Goal: Task Accomplishment & Management: Manage account settings

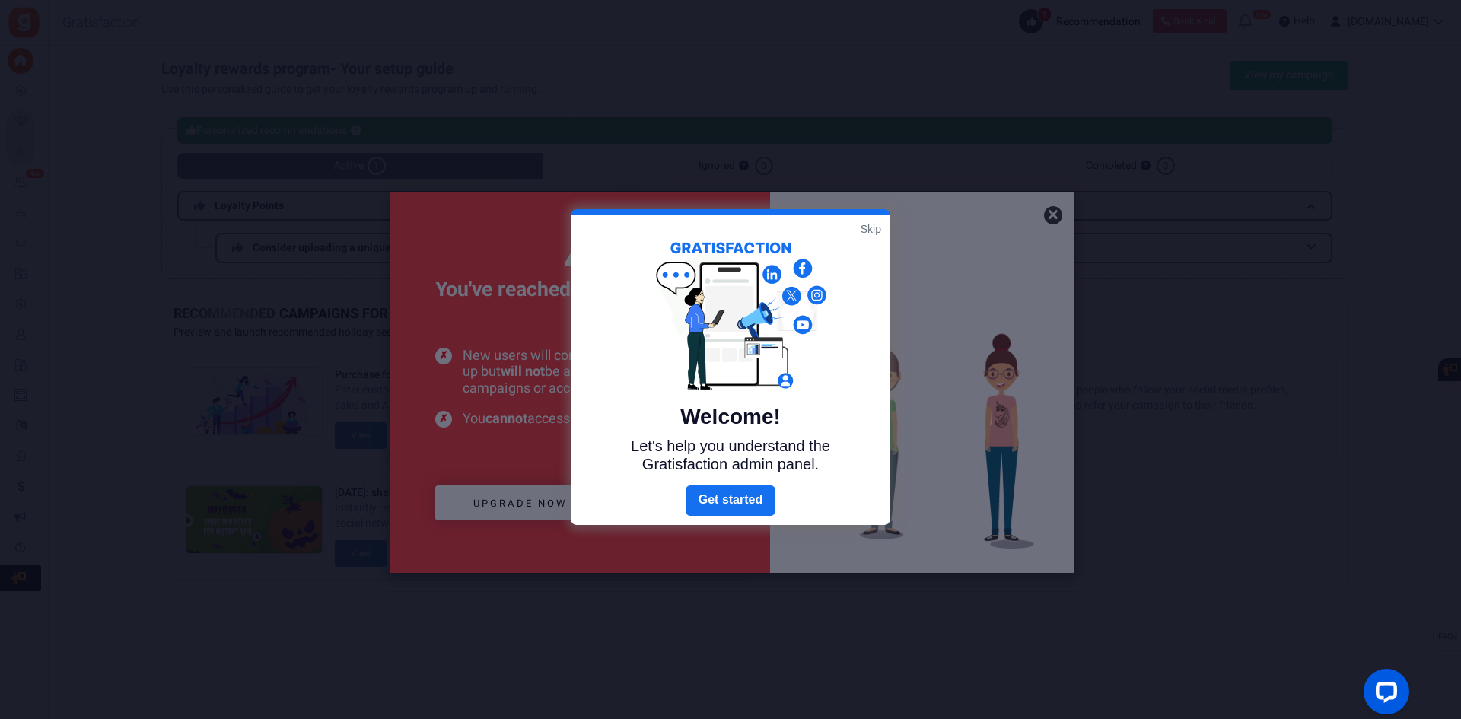
click at [865, 226] on link "Skip" at bounding box center [870, 228] width 21 height 15
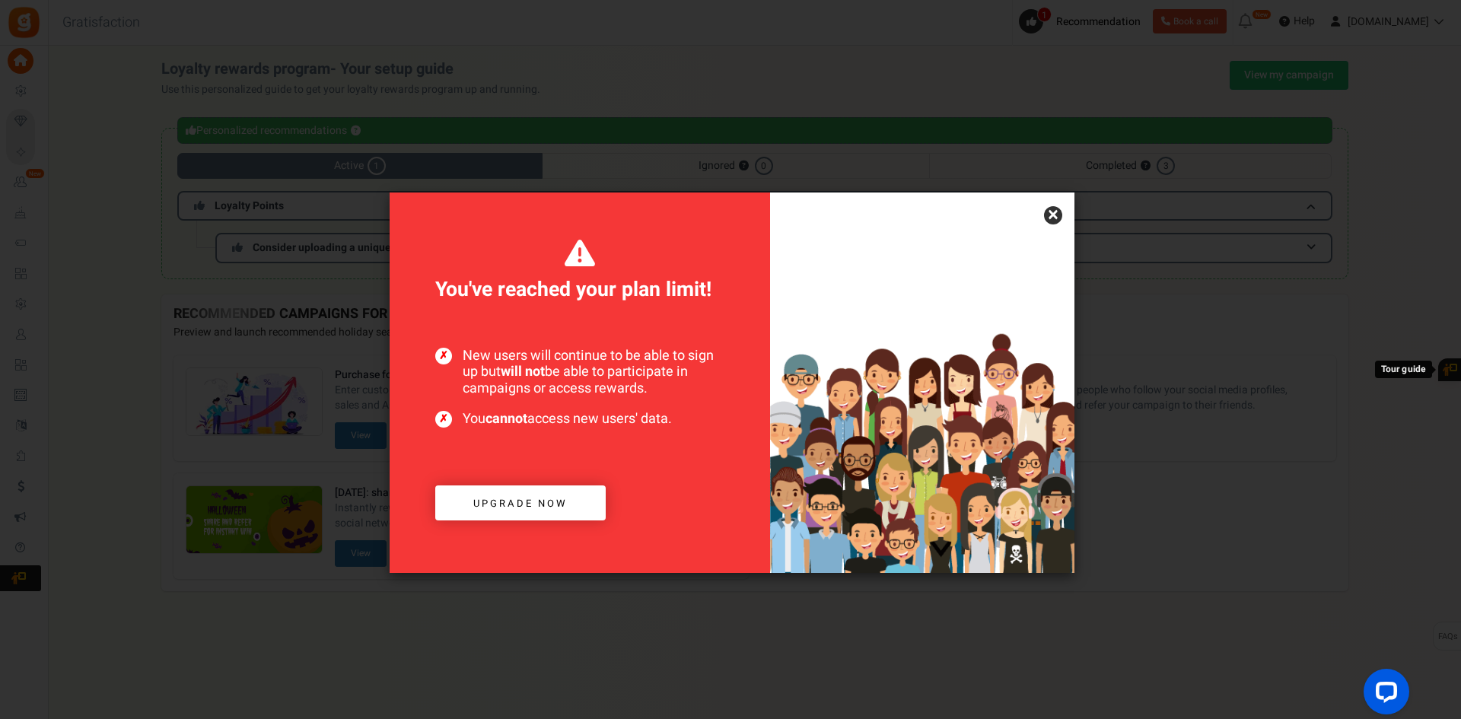
click at [523, 507] on span "Upgrade now" at bounding box center [520, 503] width 94 height 14
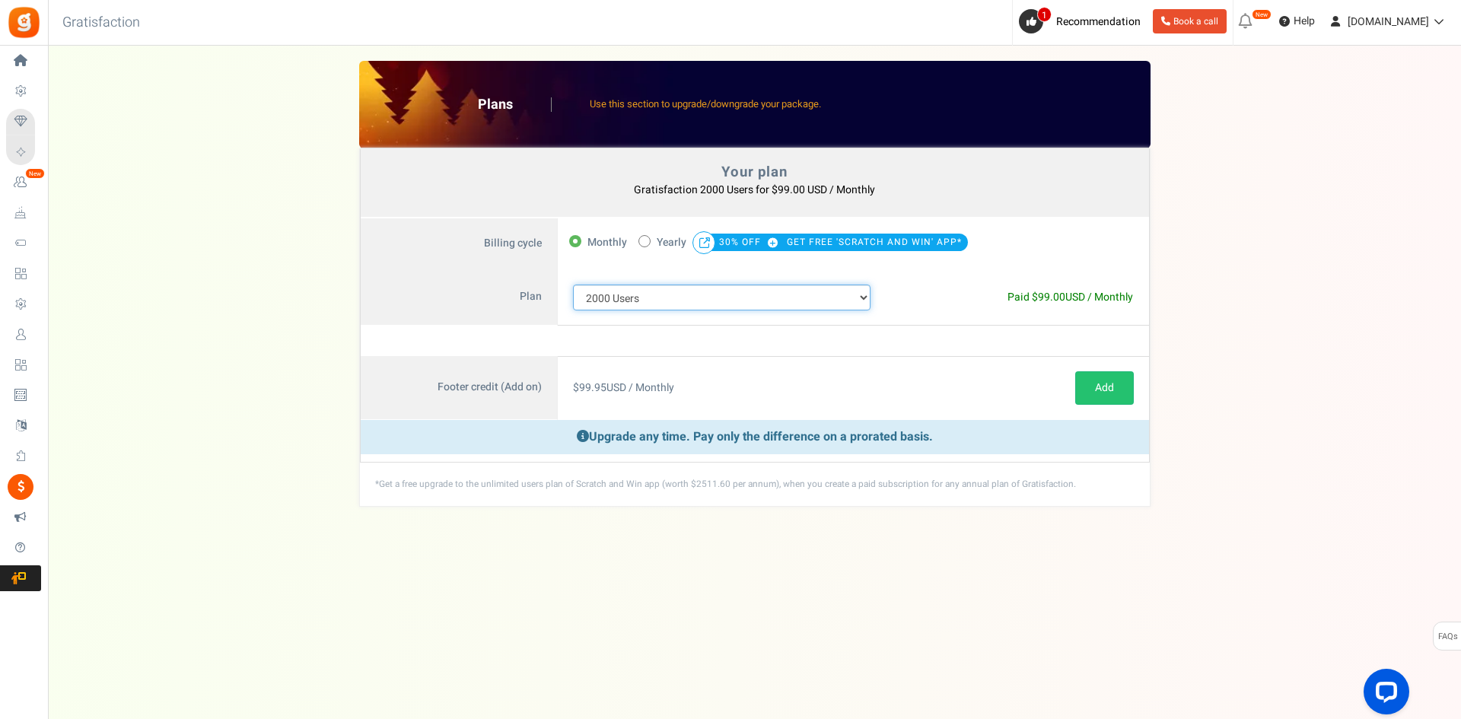
click at [638, 294] on select "100 Users 200 Users 500 Users 1000 Users 2000 Users 3000 Users 4000 Users 5000 …" at bounding box center [722, 298] width 298 height 26
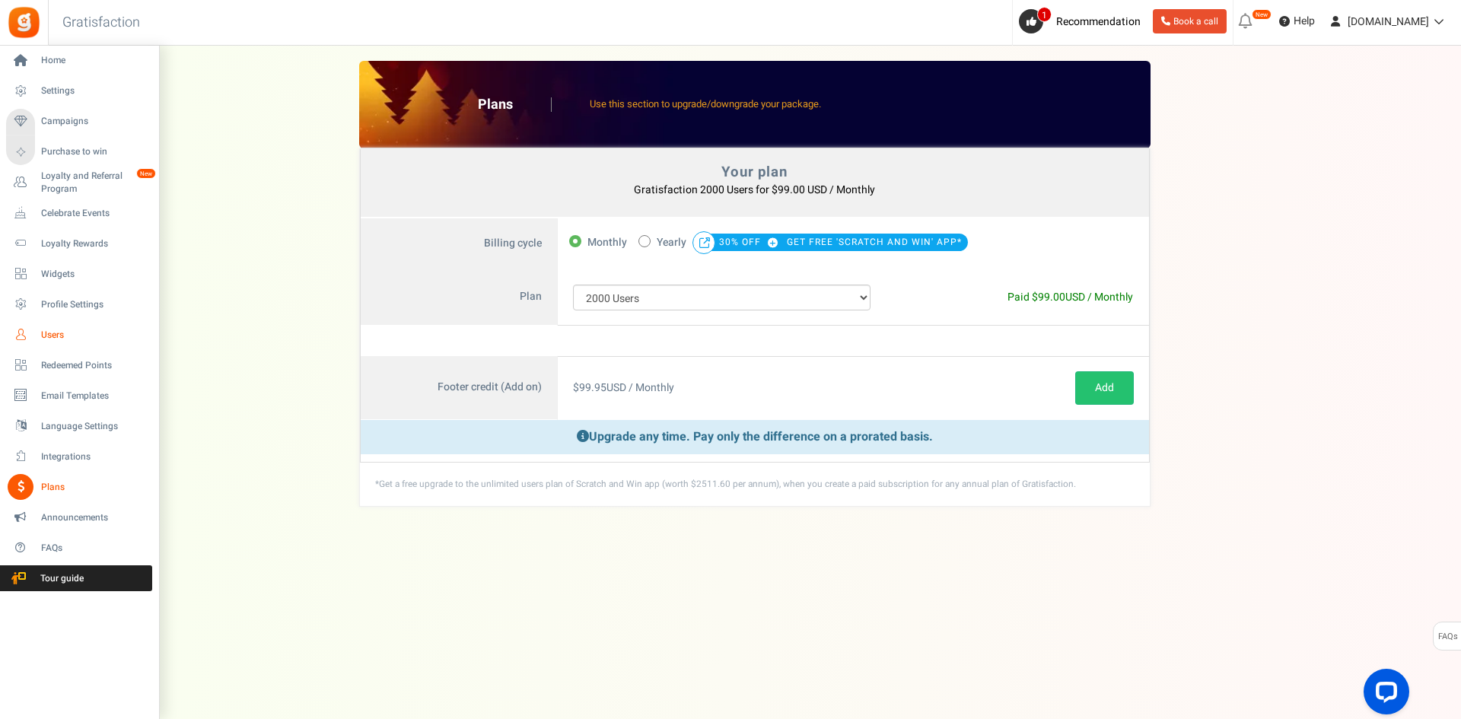
click at [52, 329] on span "Users" at bounding box center [94, 335] width 107 height 13
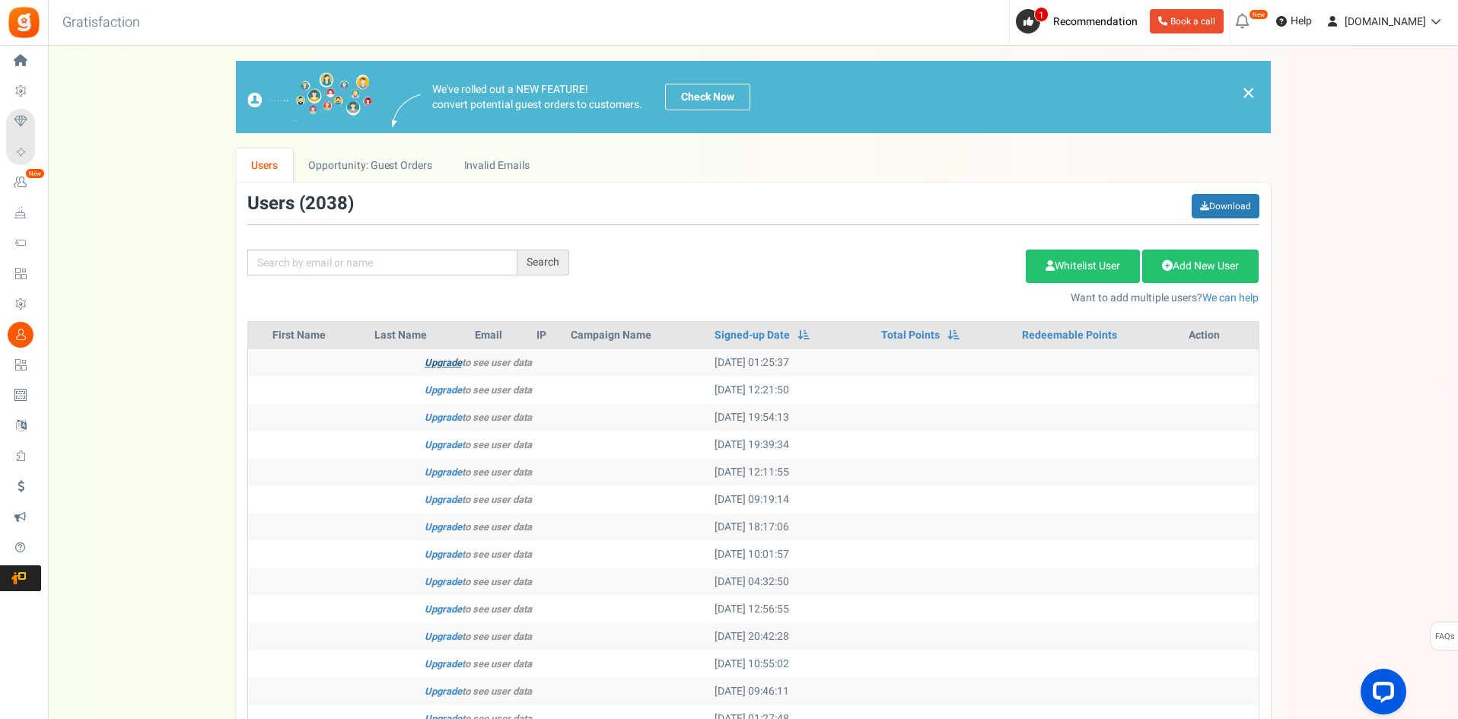
click at [442, 361] on link "Upgrade" at bounding box center [442, 362] width 37 height 14
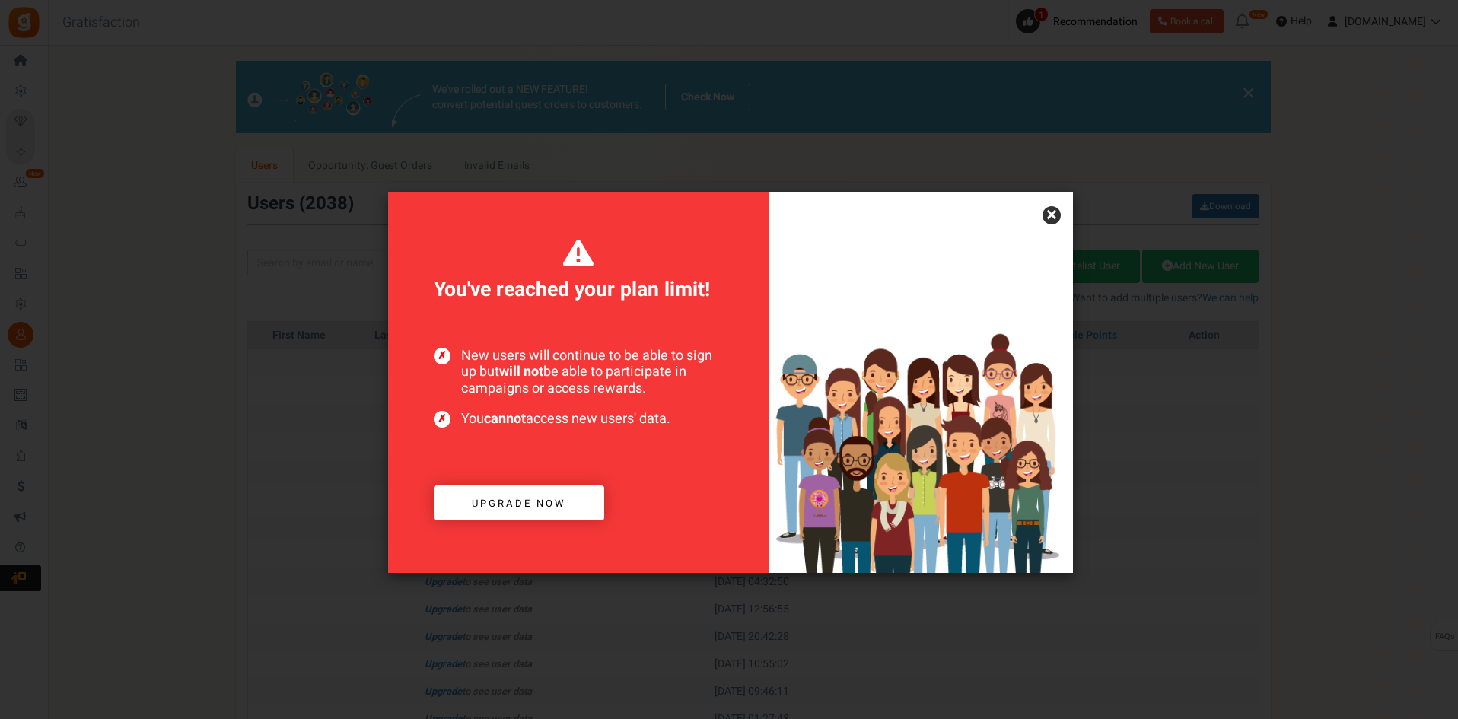
click at [1053, 212] on link "×" at bounding box center [1051, 215] width 18 height 18
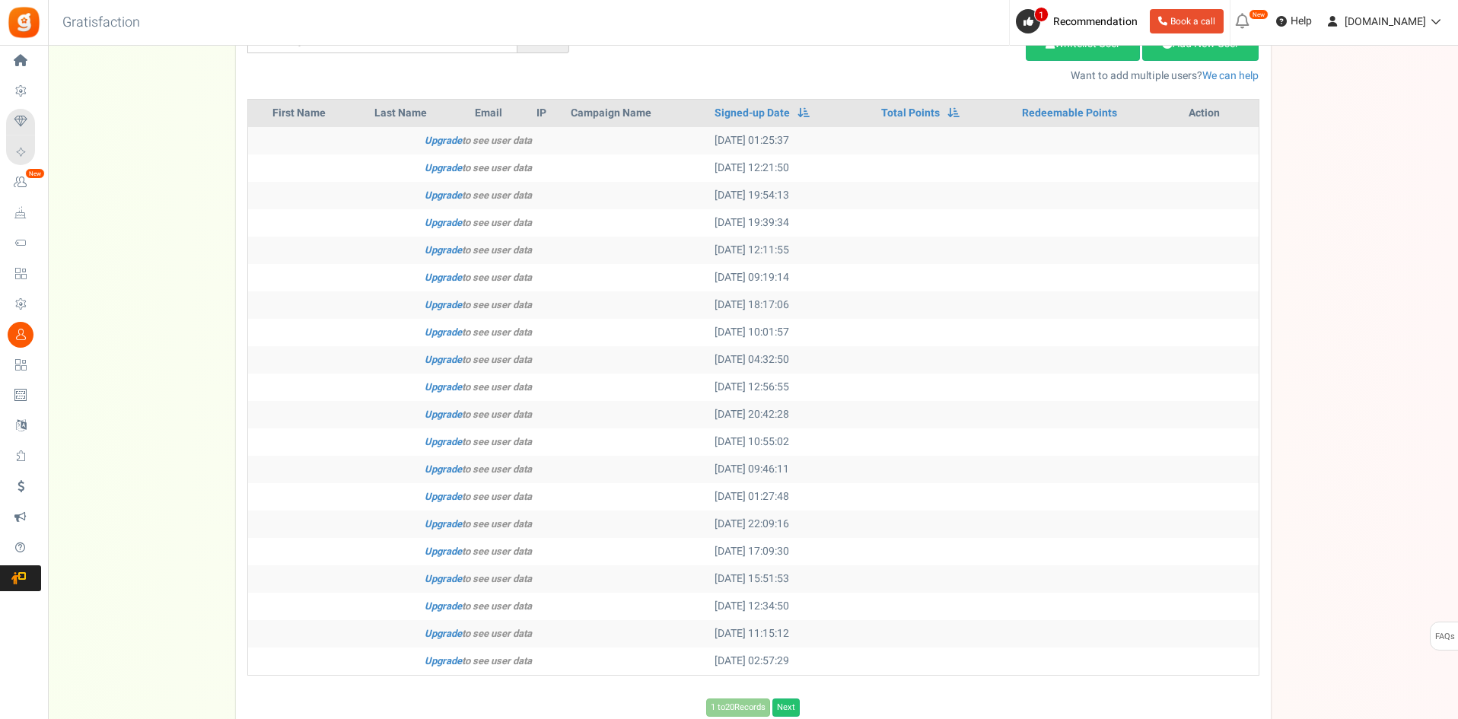
scroll to position [323, 0]
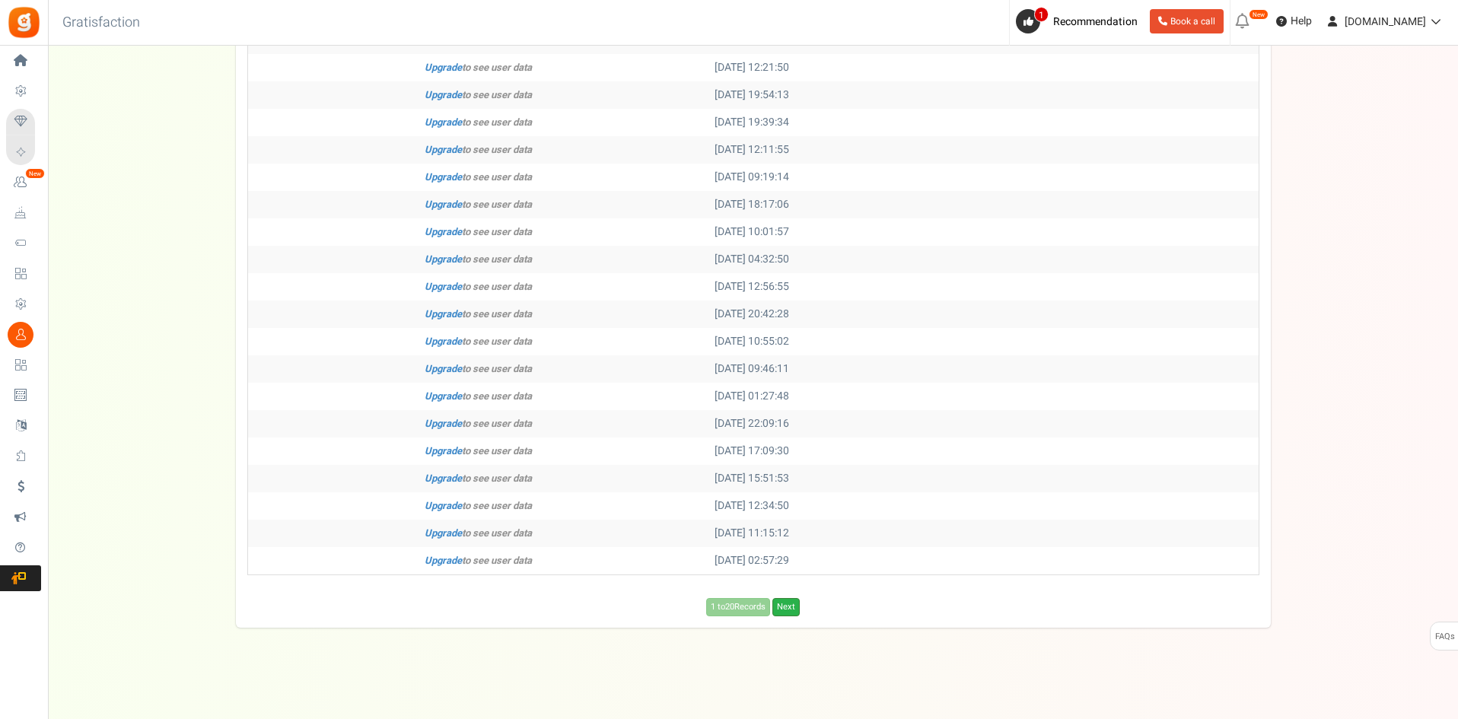
click at [789, 610] on link "Next" at bounding box center [785, 607] width 27 height 18
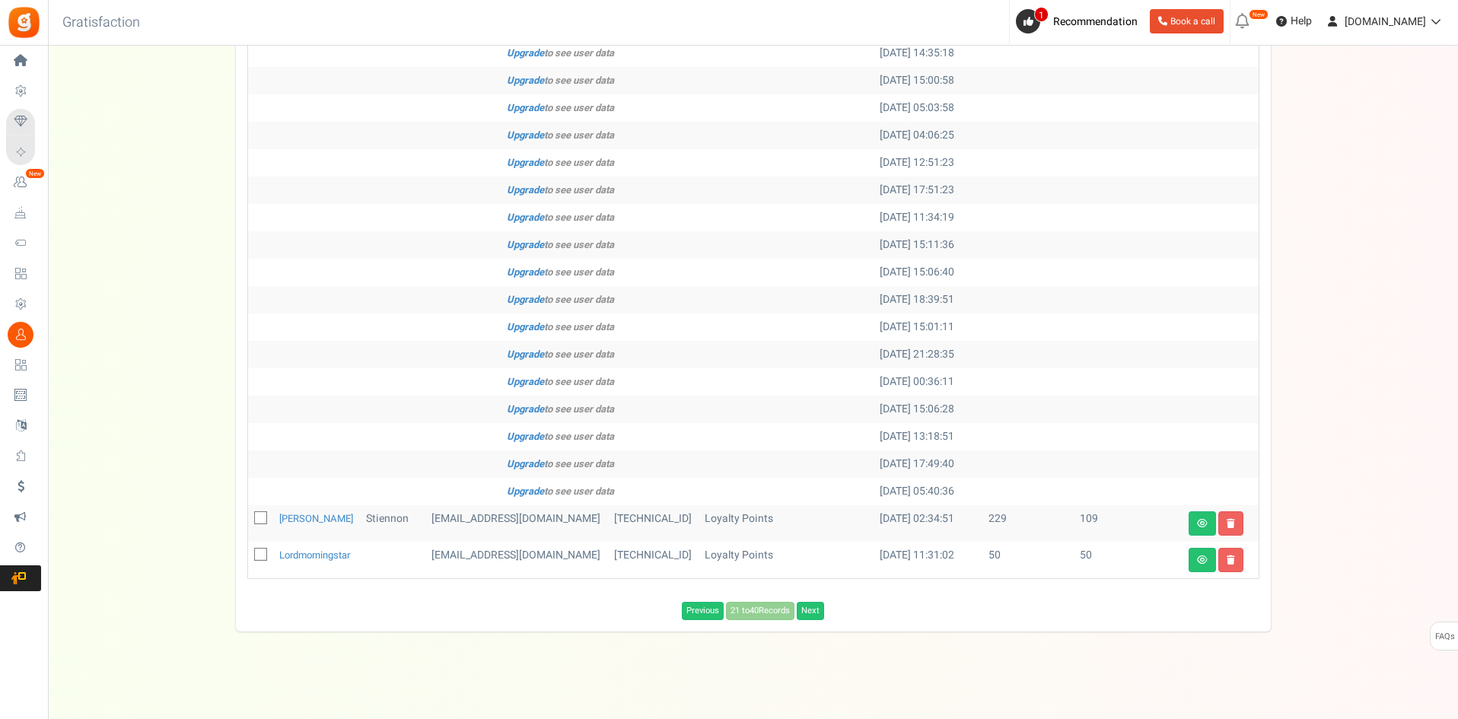
scroll to position [341, 0]
click at [806, 603] on link "Next" at bounding box center [810, 607] width 27 height 18
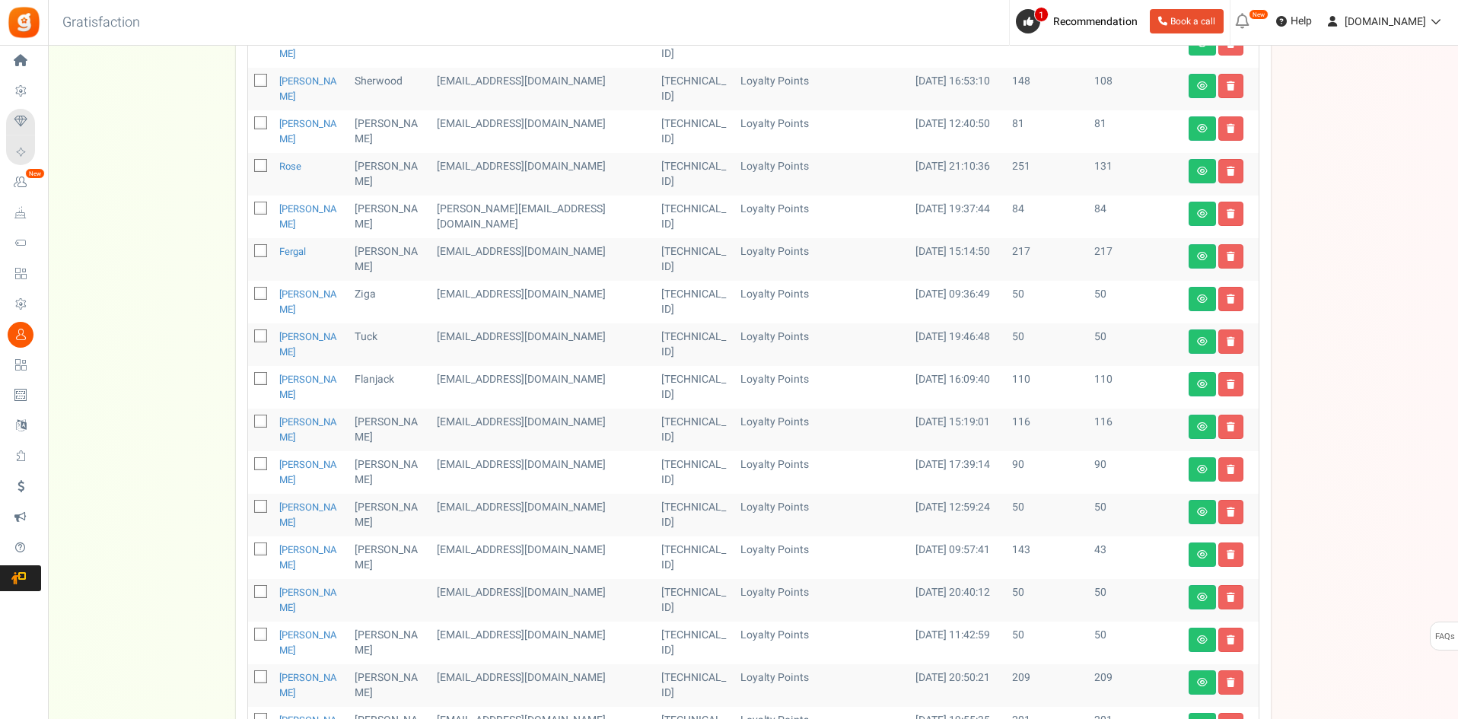
scroll to position [505, 0]
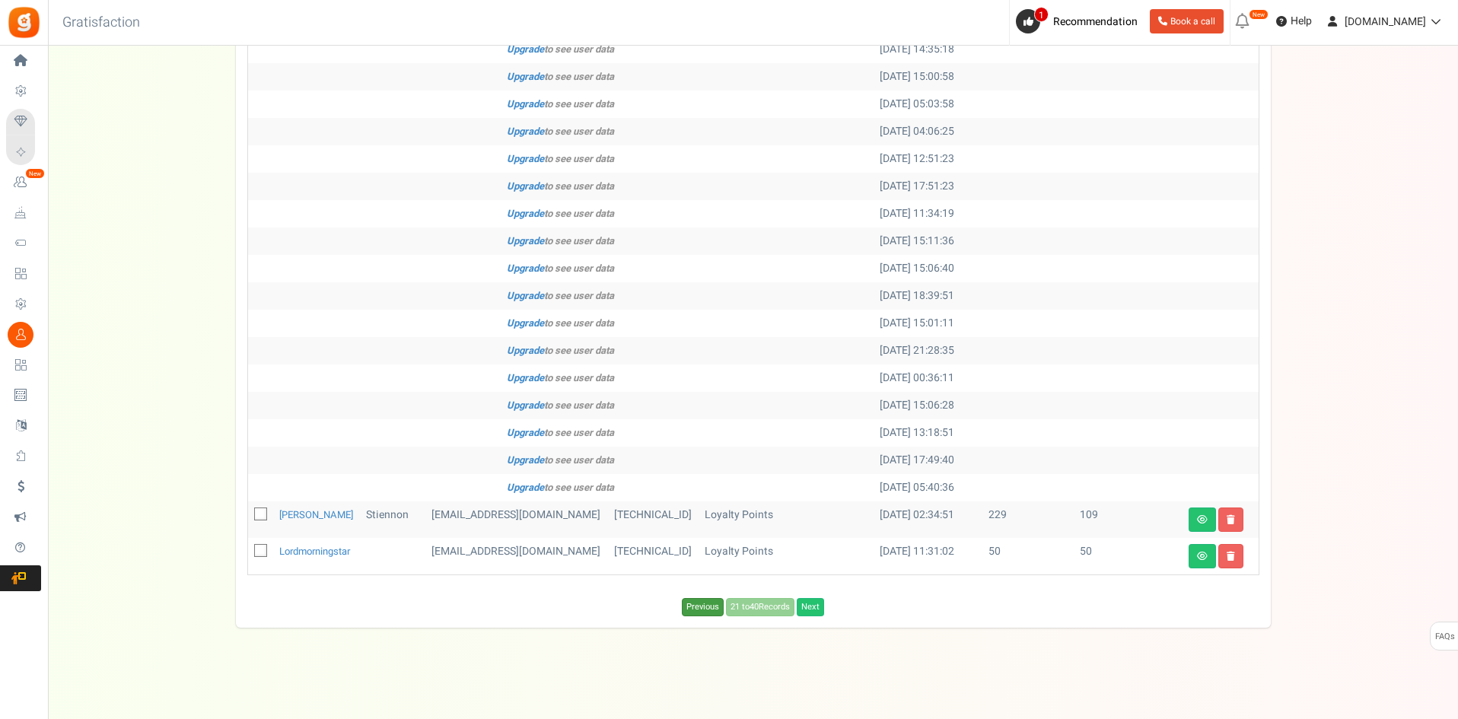
click at [705, 610] on link "Previous" at bounding box center [703, 607] width 42 height 18
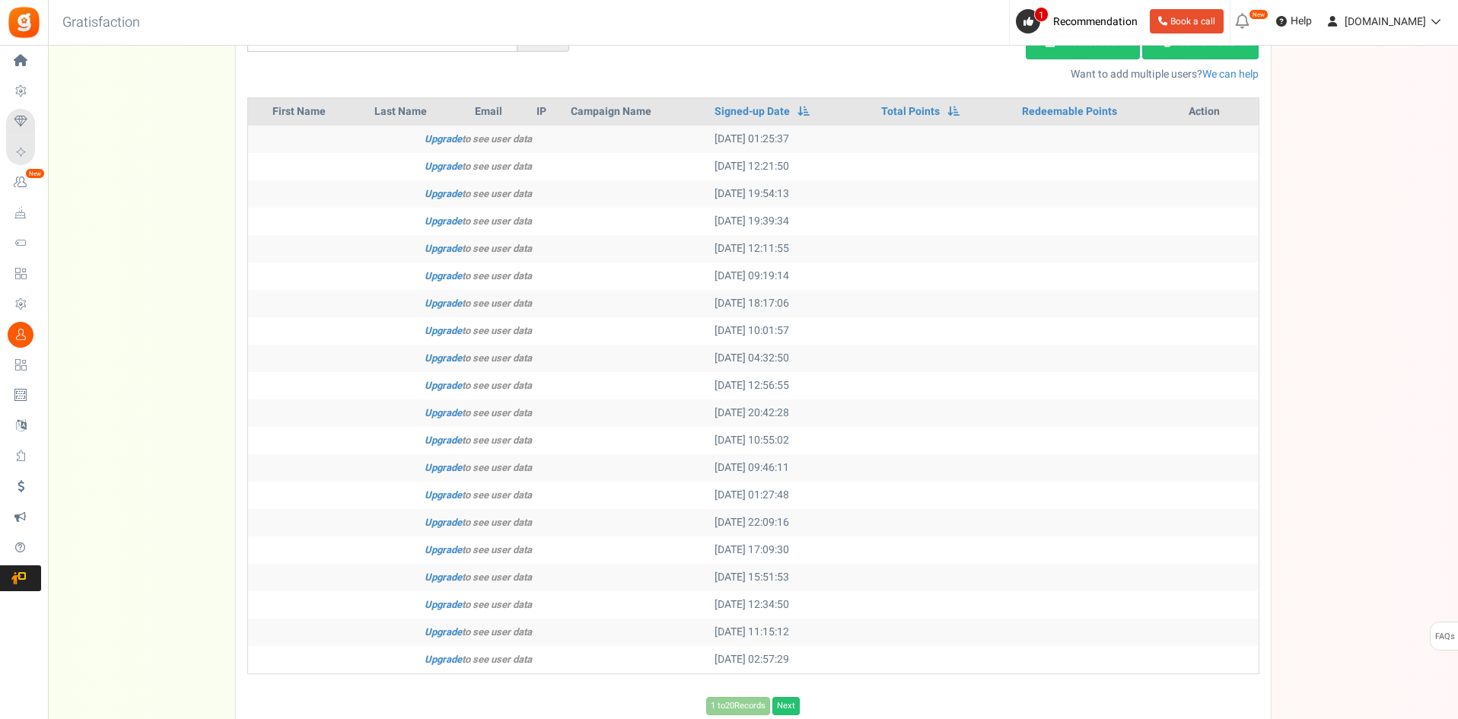
scroll to position [228, 0]
